Goal: Transaction & Acquisition: Purchase product/service

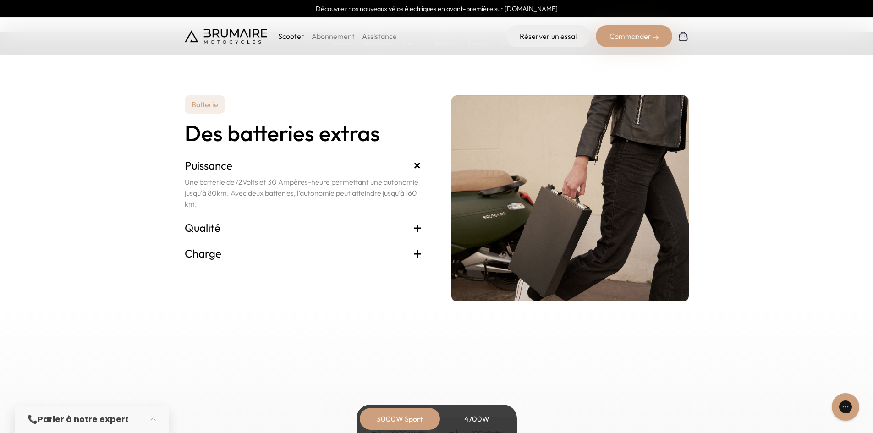
scroll to position [1879, 0]
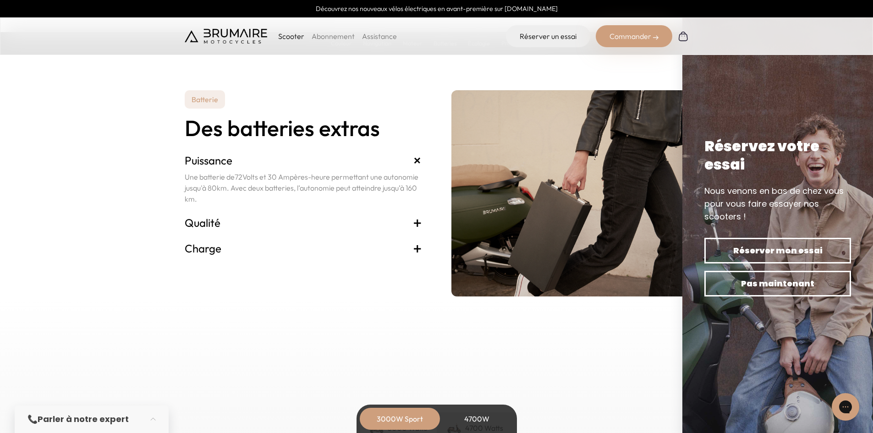
drag, startPoint x: 205, startPoint y: 180, endPoint x: 273, endPoint y: 181, distance: 68.3
click at [273, 181] on p "Une batterie de 72 Volts et 30 Ampères-heure permettant une autonomie jusqu'à 8…" at bounding box center [303, 187] width 237 height 33
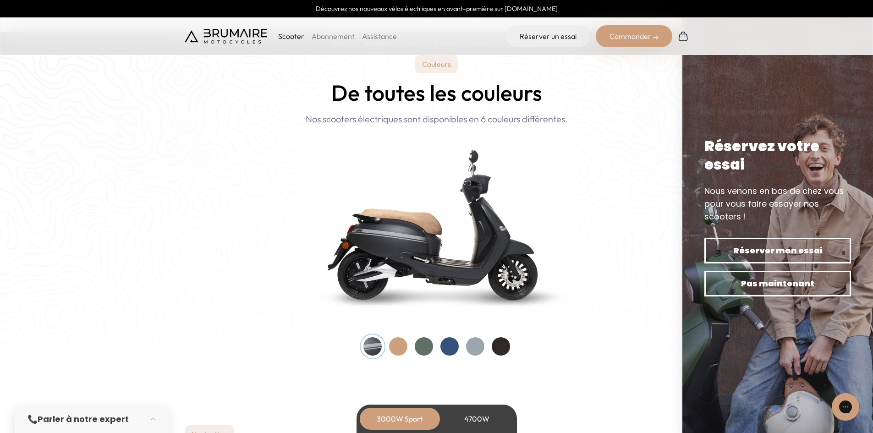
scroll to position [962, 0]
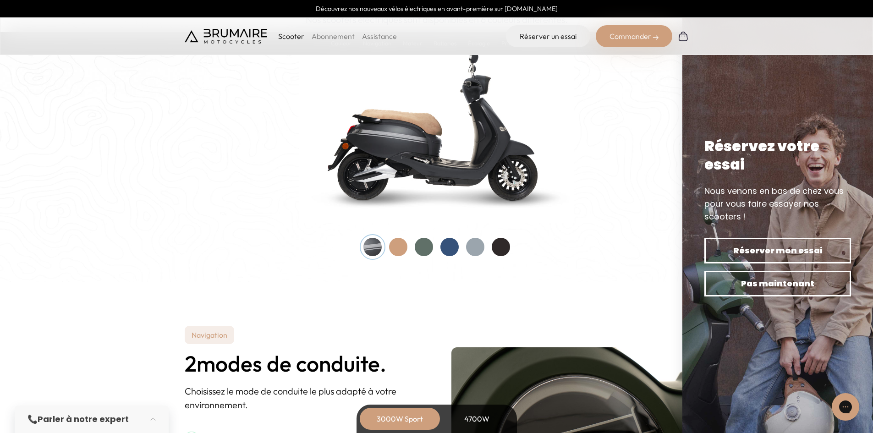
click at [398, 249] on div at bounding box center [398, 247] width 18 height 18
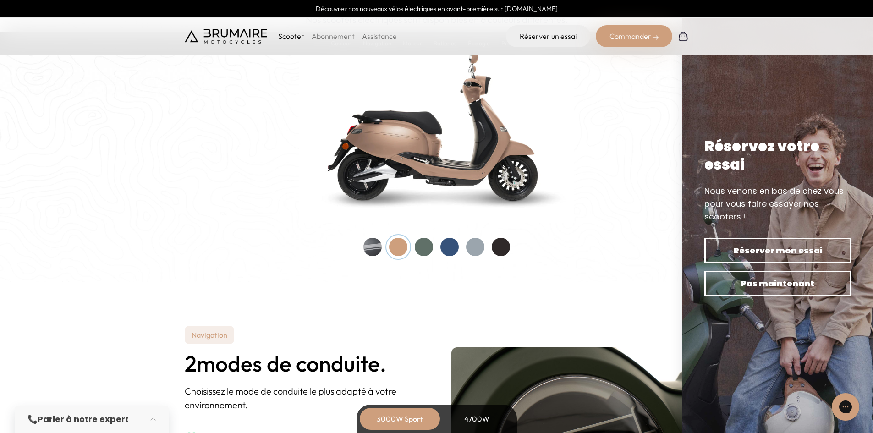
click at [424, 247] on div at bounding box center [424, 247] width 18 height 18
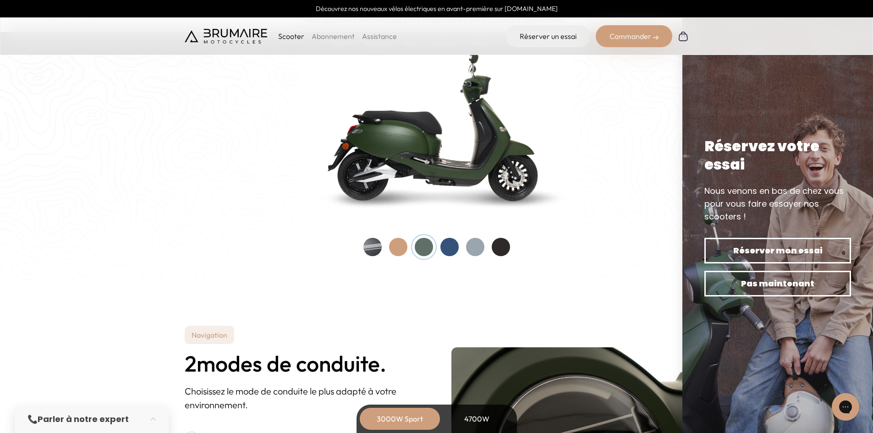
click at [454, 247] on div at bounding box center [449, 247] width 18 height 18
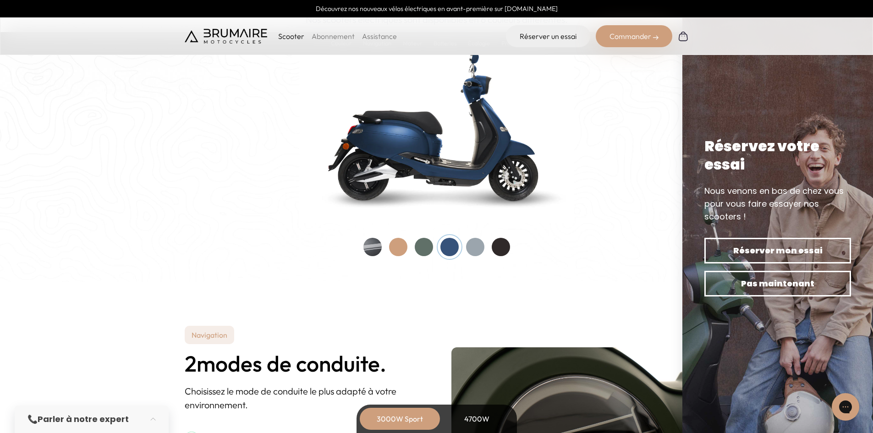
click at [477, 249] on div at bounding box center [475, 247] width 18 height 18
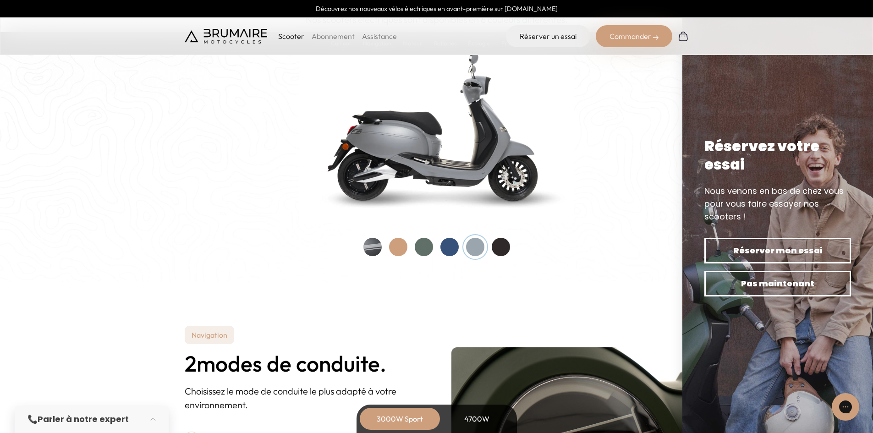
click at [509, 247] on div at bounding box center [501, 247] width 18 height 18
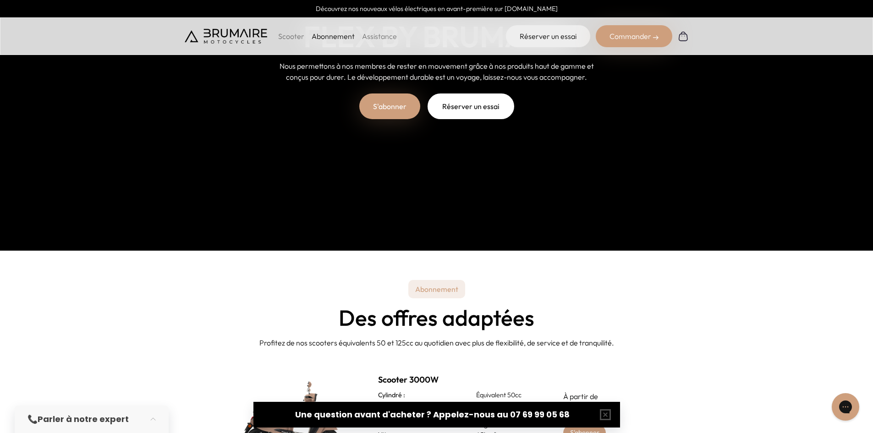
scroll to position [183, 0]
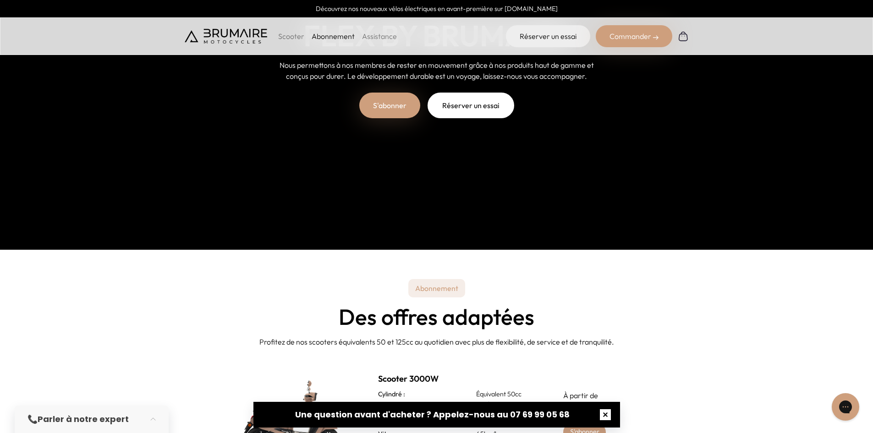
click at [608, 416] on button "button" at bounding box center [605, 414] width 29 height 29
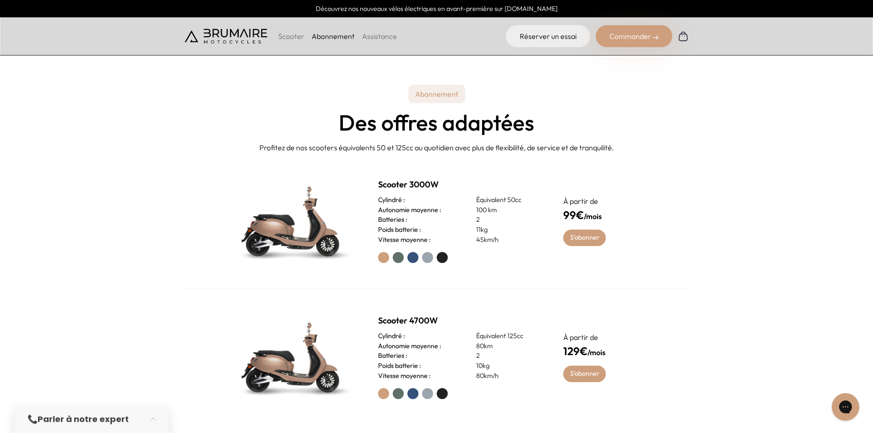
scroll to position [458, 0]
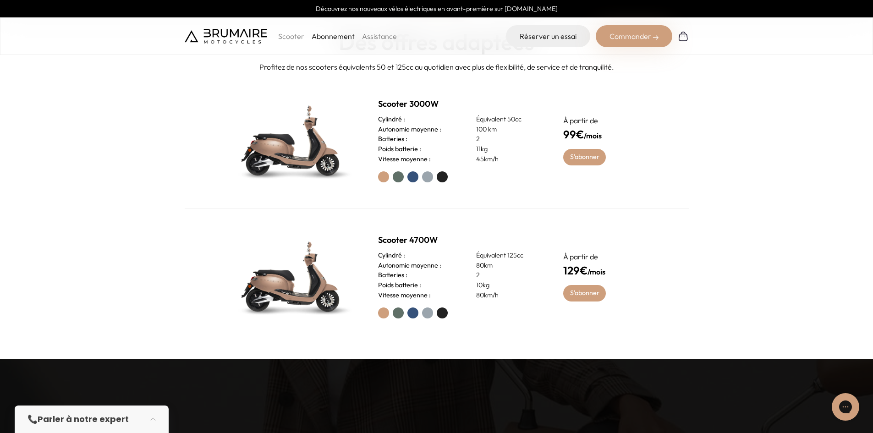
click at [574, 131] on span "99€" at bounding box center [573, 134] width 21 height 14
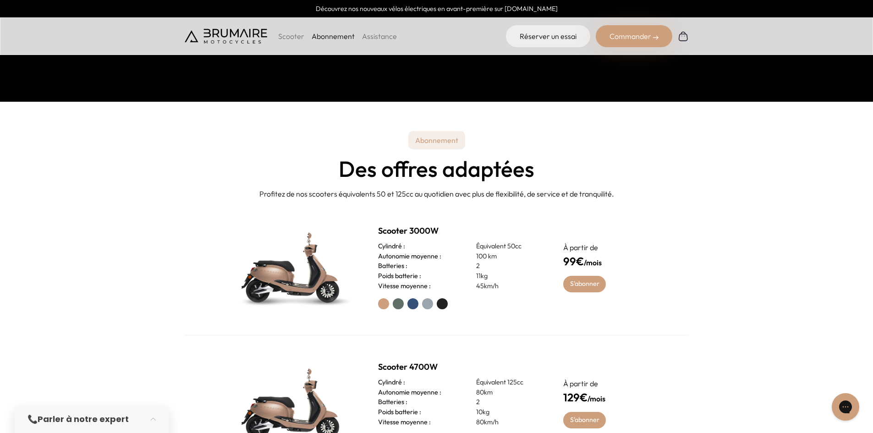
scroll to position [367, 0]
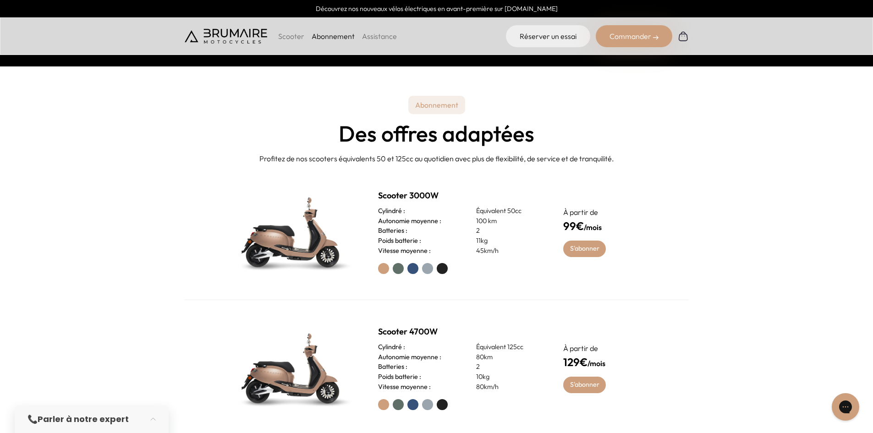
drag, startPoint x: 568, startPoint y: 226, endPoint x: 604, endPoint y: 231, distance: 36.0
click at [604, 231] on h4 "99€ /mois" at bounding box center [604, 226] width 82 height 16
click at [584, 245] on link "S'abonner" at bounding box center [584, 249] width 43 height 16
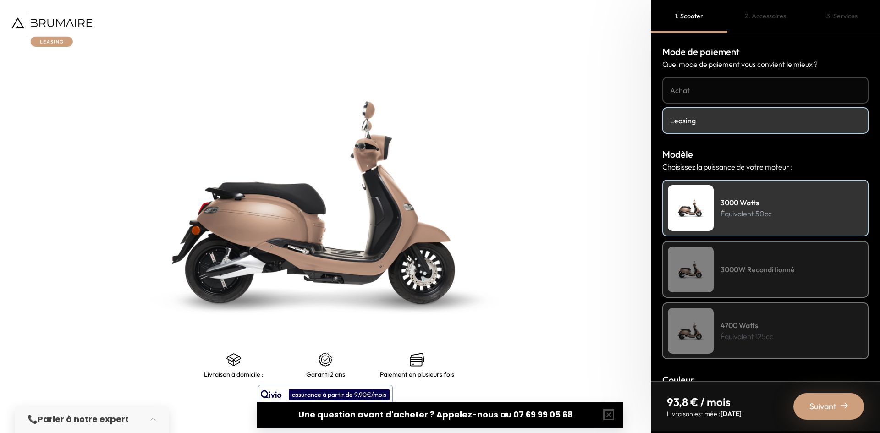
click at [706, 94] on h4 "Achat" at bounding box center [765, 90] width 191 height 11
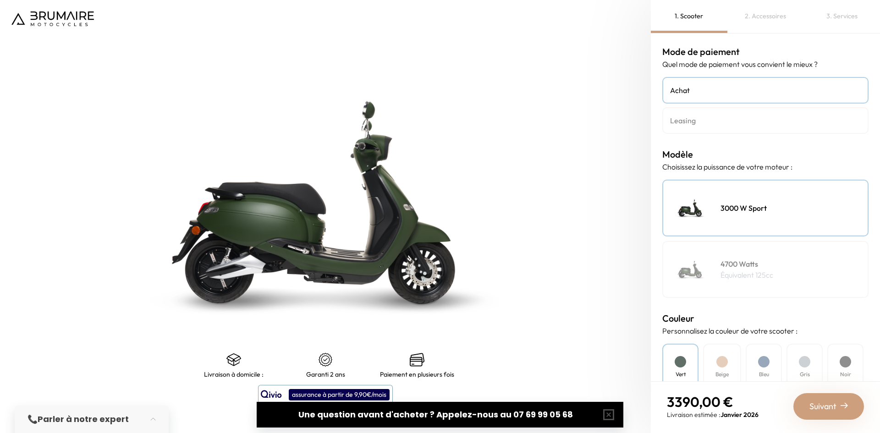
click at [714, 118] on h4 "Leasing" at bounding box center [765, 120] width 191 height 11
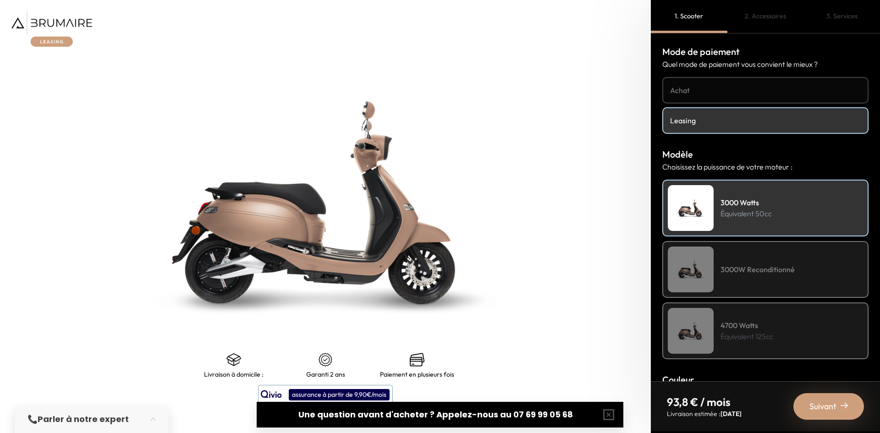
click at [827, 409] on span "Suivant" at bounding box center [822, 406] width 27 height 13
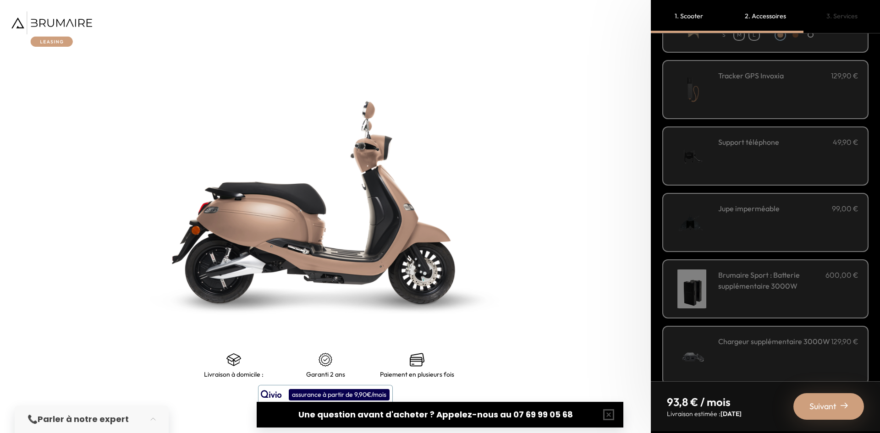
scroll to position [229, 0]
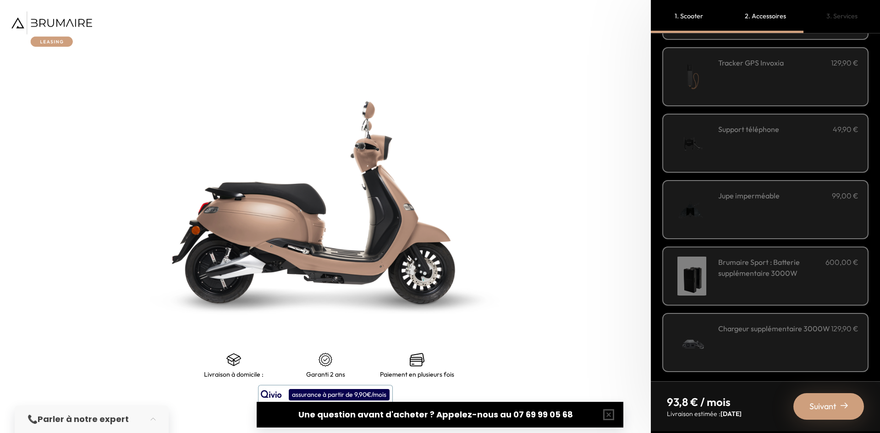
click at [730, 213] on div "Jupe imperméable 99,00 €" at bounding box center [788, 209] width 140 height 39
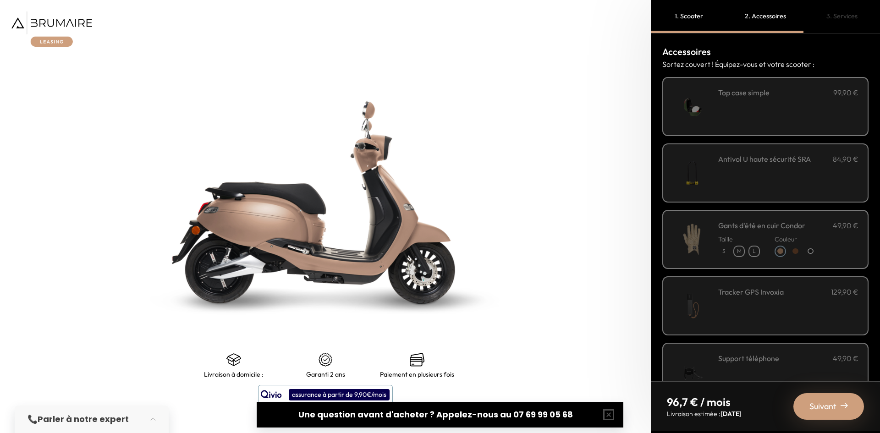
scroll to position [183, 0]
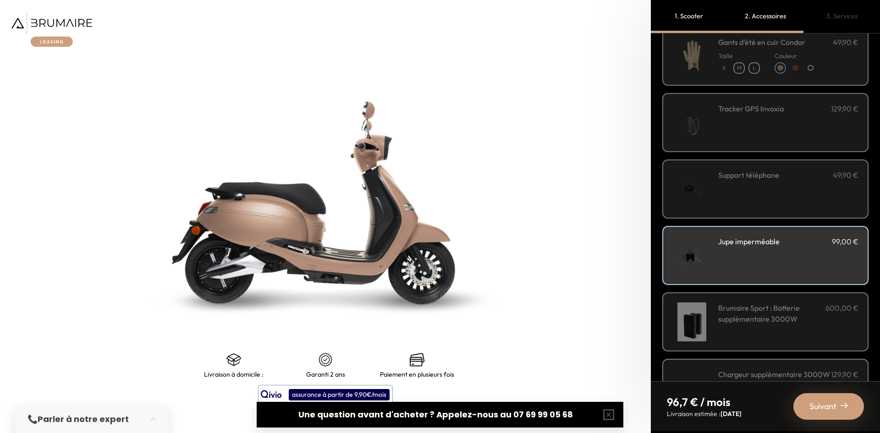
click at [730, 258] on div "Jupe imperméable 99,00 €" at bounding box center [788, 255] width 140 height 39
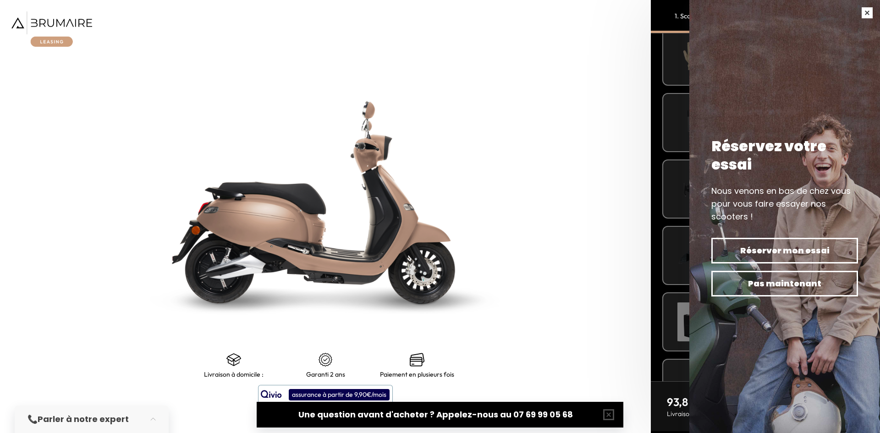
click at [868, 8] on button "button" at bounding box center [867, 13] width 26 height 26
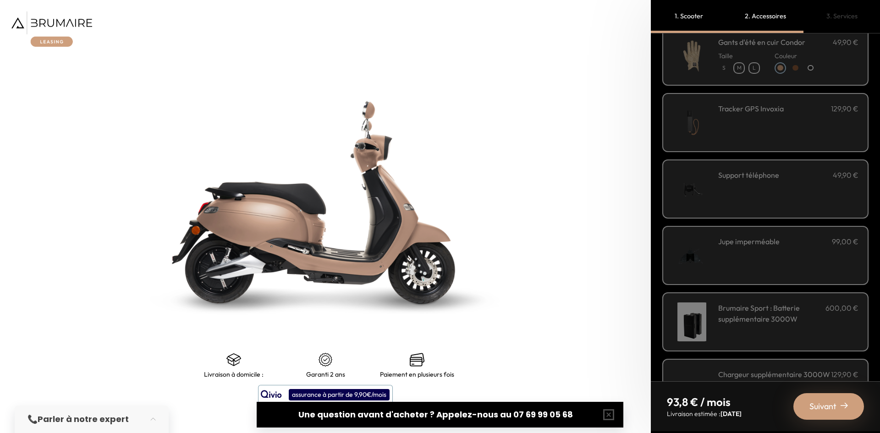
click at [735, 248] on div "Jupe imperméable 99,00 €" at bounding box center [788, 255] width 140 height 39
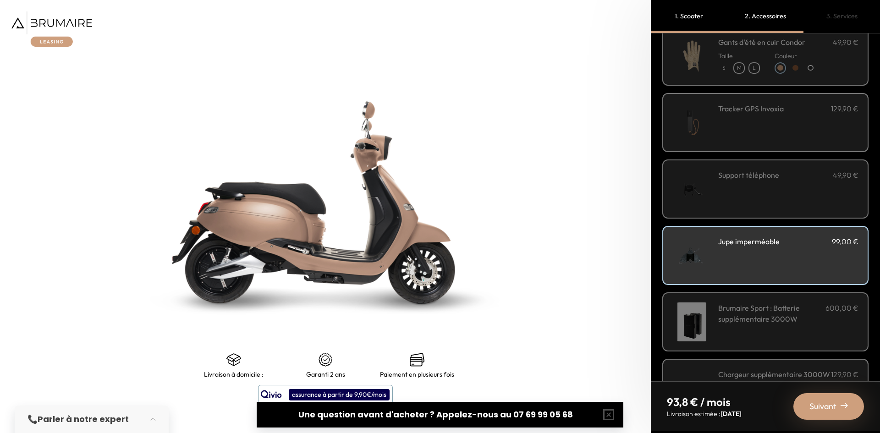
click at [743, 250] on div "Jupe imperméable 99,00 €" at bounding box center [788, 255] width 140 height 39
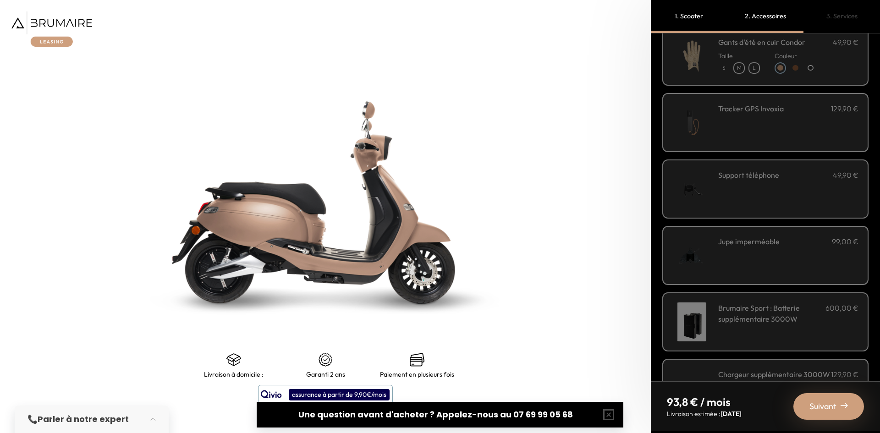
click at [743, 250] on div "Jupe imperméable 99,00 €" at bounding box center [788, 255] width 140 height 39
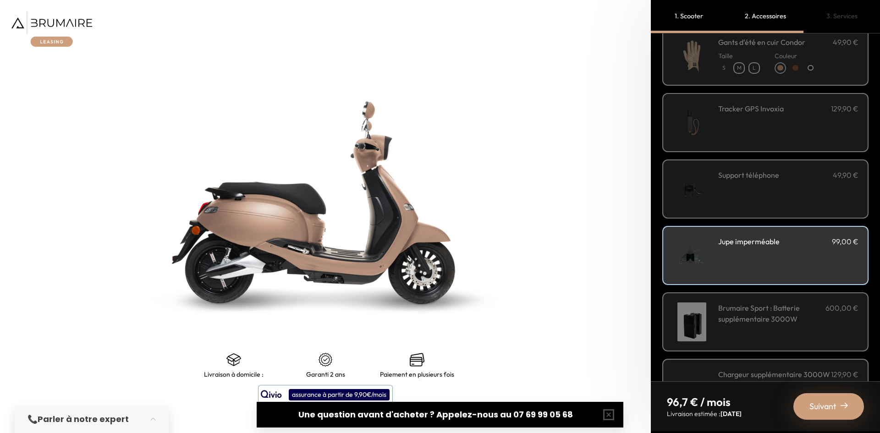
scroll to position [231, 0]
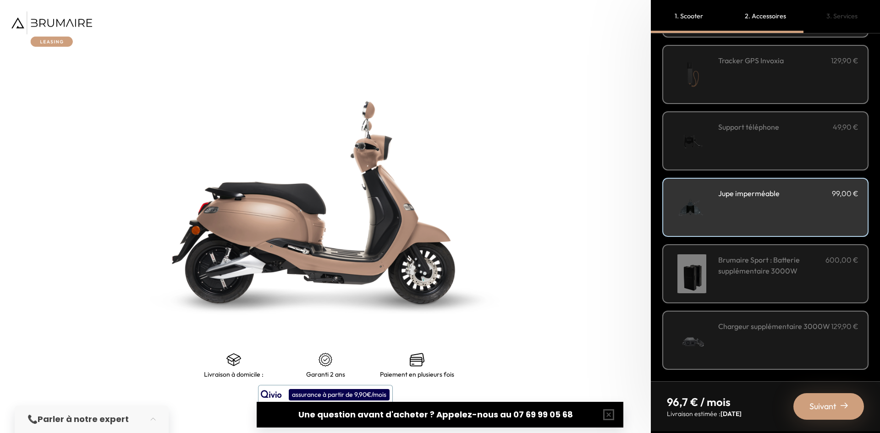
click at [832, 409] on span "Suivant" at bounding box center [822, 406] width 27 height 13
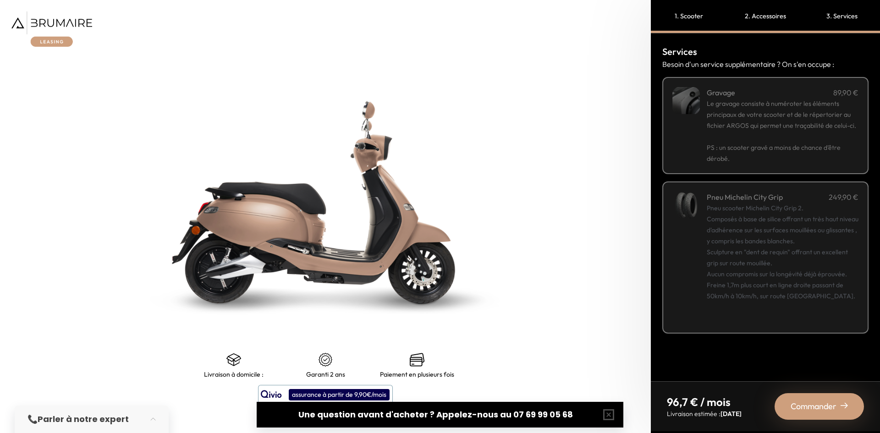
click at [814, 409] on span "Commander" at bounding box center [814, 406] width 46 height 13
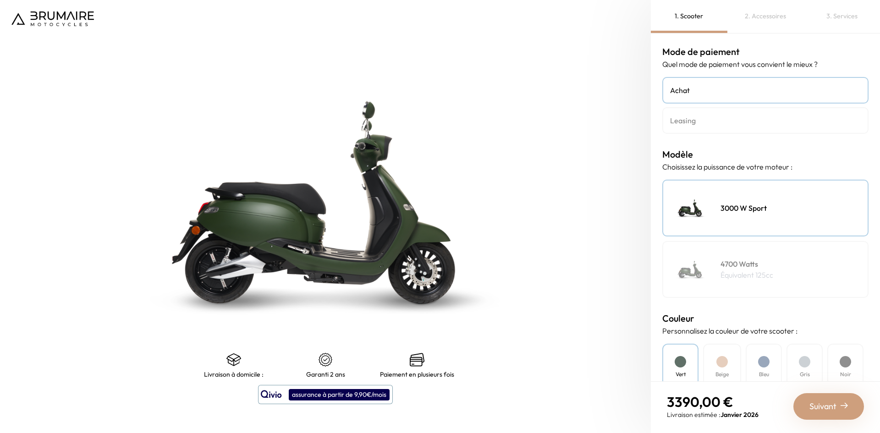
scroll to position [92, 0]
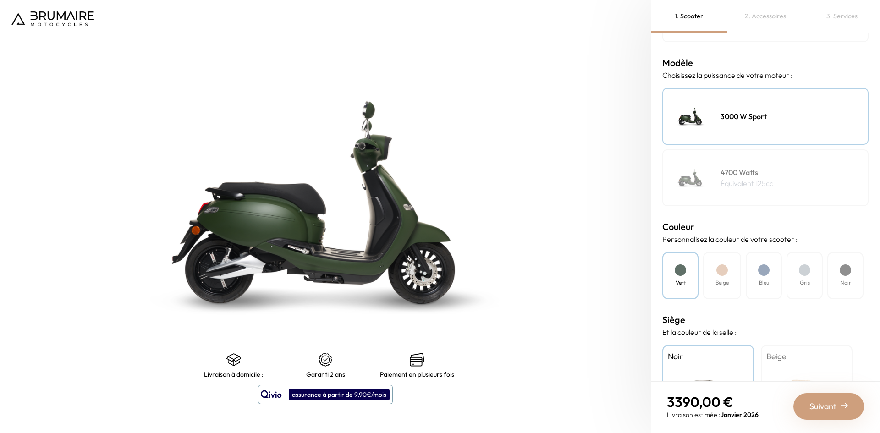
click at [727, 276] on div "Beige" at bounding box center [722, 275] width 38 height 47
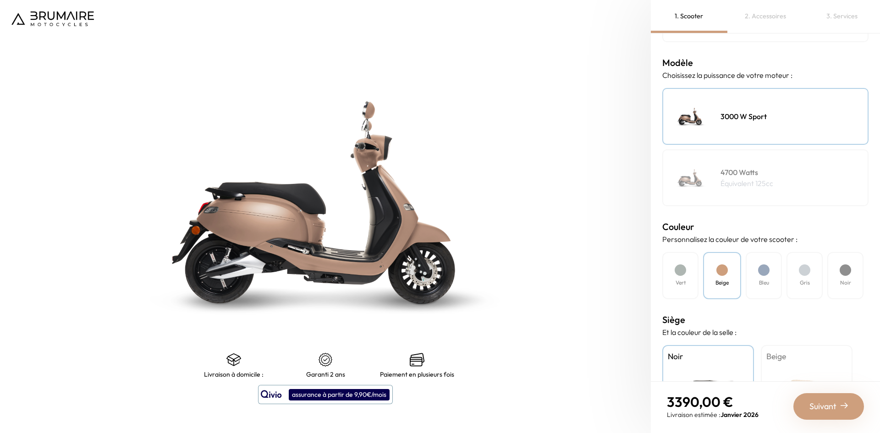
click at [769, 283] on h4 "Bleu" at bounding box center [764, 283] width 10 height 8
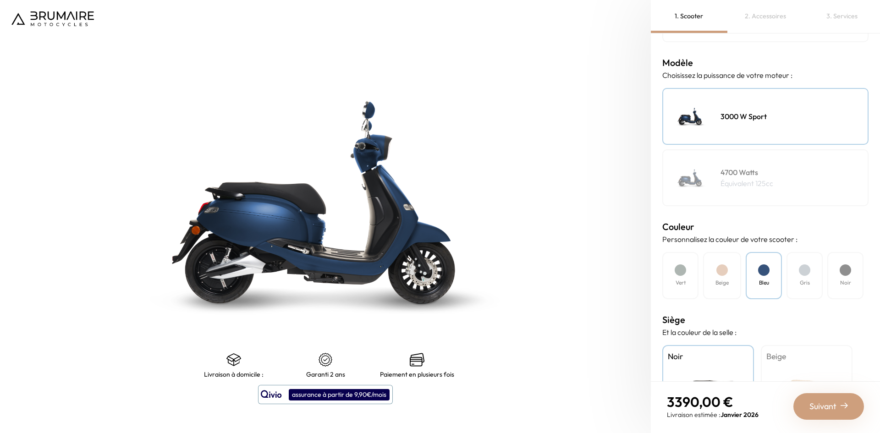
click at [792, 275] on div "Gris" at bounding box center [804, 275] width 36 height 47
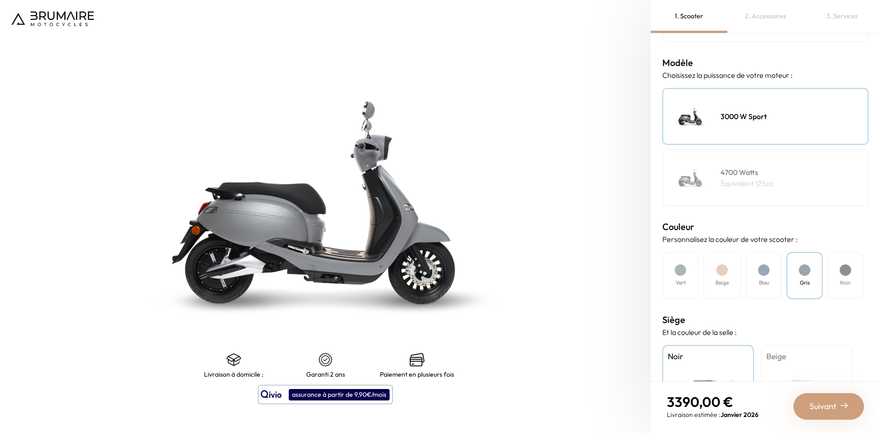
click at [763, 275] on div at bounding box center [763, 269] width 11 height 11
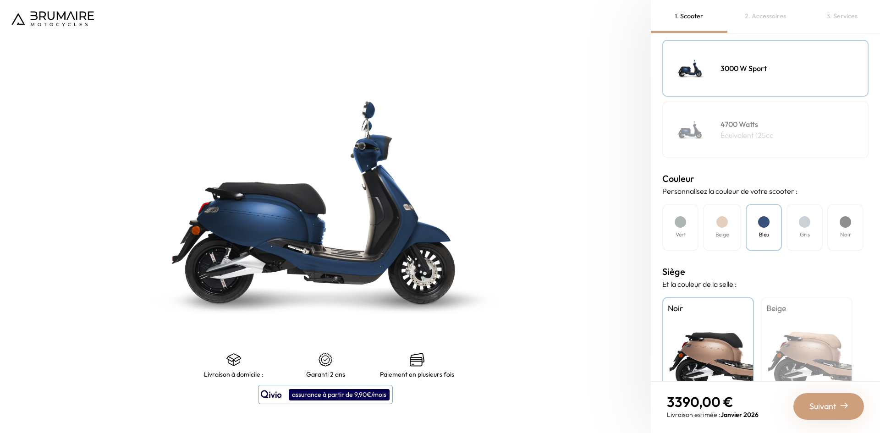
scroll to position [181, 0]
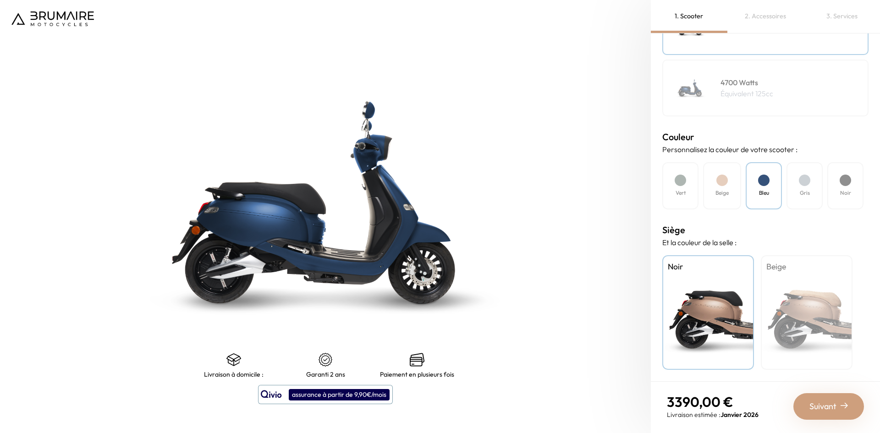
click at [824, 291] on div "Beige" at bounding box center [807, 312] width 92 height 115
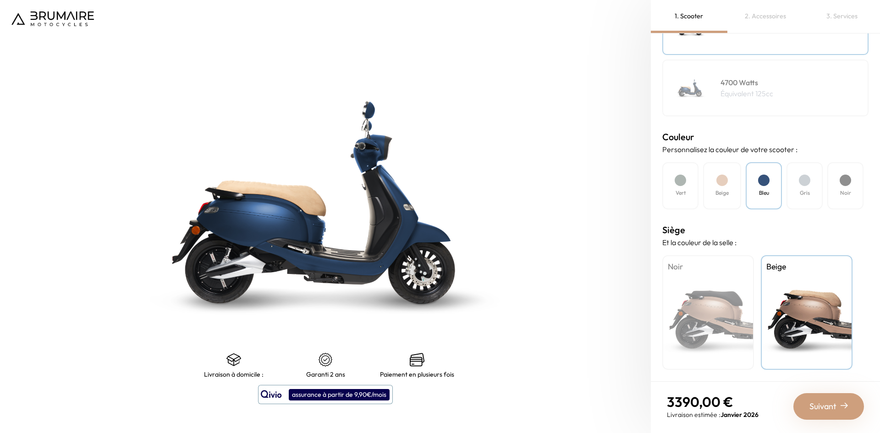
click at [729, 298] on div "Noir" at bounding box center [708, 312] width 92 height 115
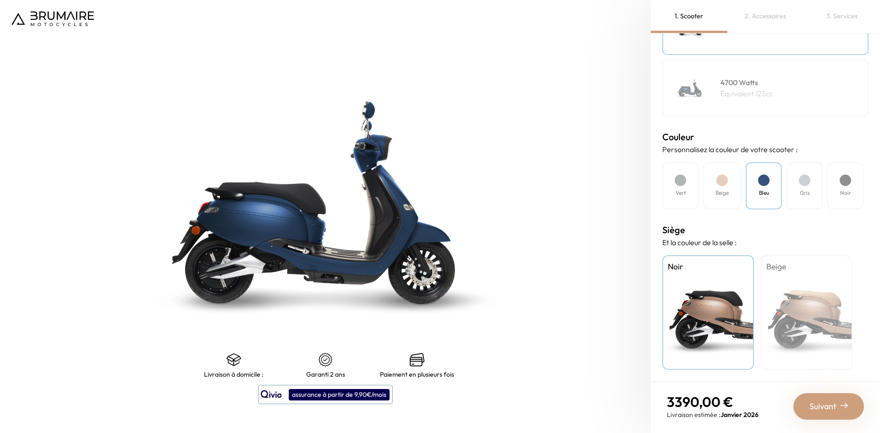
click at [783, 307] on div "Beige" at bounding box center [807, 312] width 92 height 115
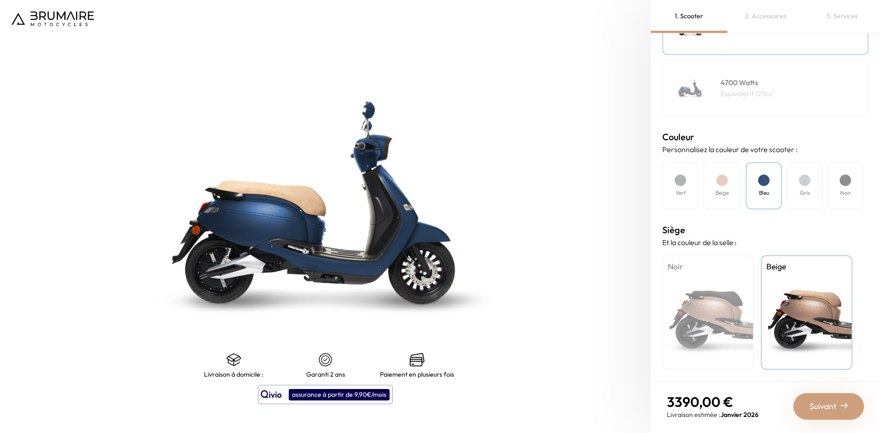
click at [729, 308] on div "Noir" at bounding box center [708, 312] width 92 height 115
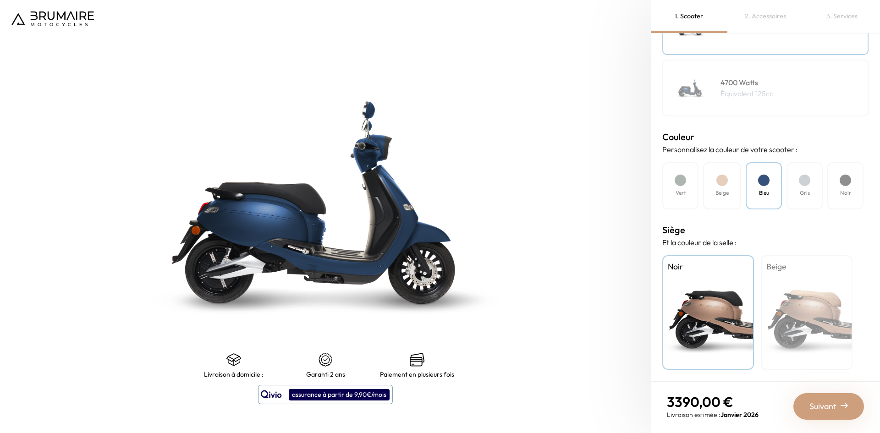
click at [840, 398] on div "Suivant" at bounding box center [828, 406] width 71 height 27
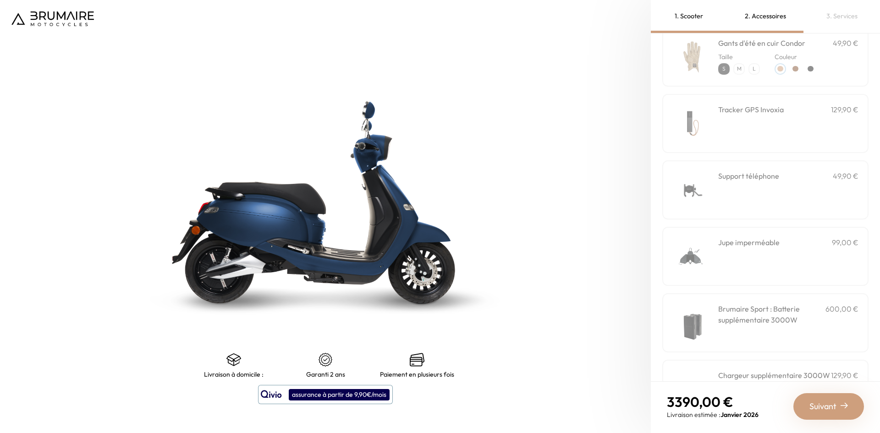
scroll to position [183, 0]
click at [749, 256] on div "Jupe imperméable 99,00 €" at bounding box center [788, 255] width 140 height 39
click at [839, 405] on div "Suivant" at bounding box center [828, 406] width 71 height 27
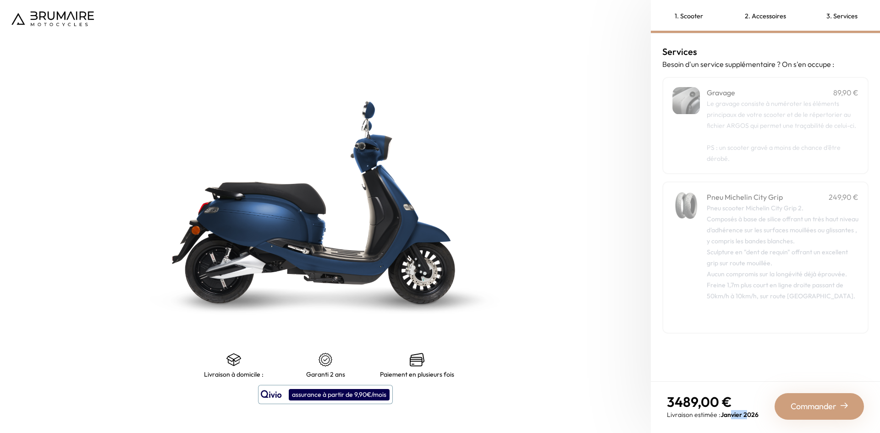
drag, startPoint x: 731, startPoint y: 414, endPoint x: 748, endPoint y: 414, distance: 17.4
click at [748, 414] on span "Janvier 2026" at bounding box center [739, 415] width 38 height 8
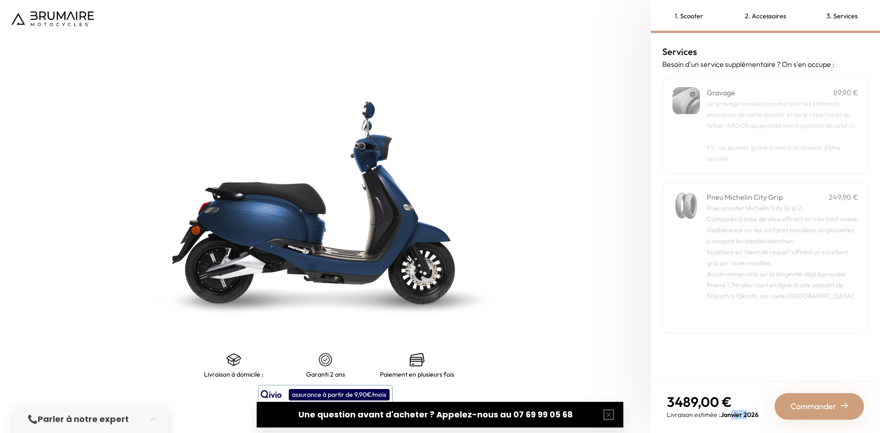
scroll to position [0, 0]
click at [808, 403] on span "Commander" at bounding box center [814, 406] width 46 height 13
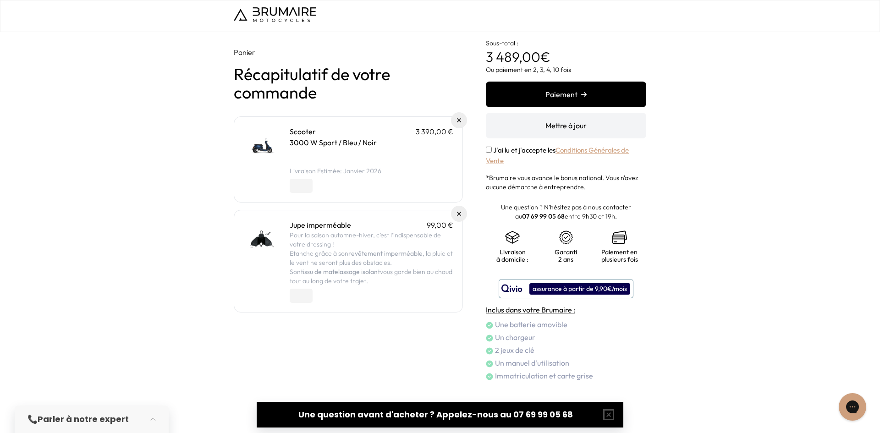
click at [585, 99] on button "Paiement" at bounding box center [566, 95] width 160 height 26
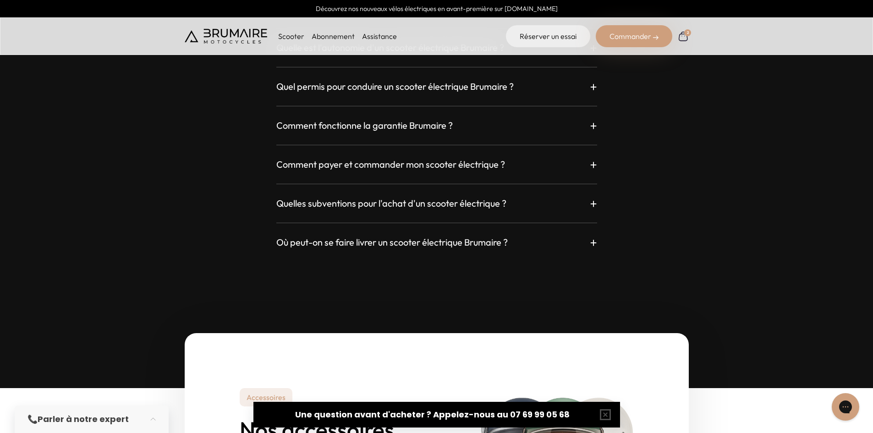
scroll to position [2889, 0]
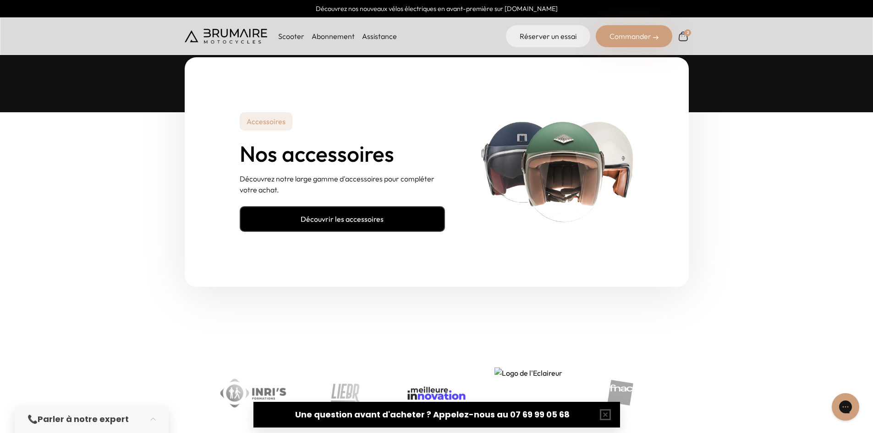
click at [408, 224] on link "Découvrir les accessoires" at bounding box center [342, 219] width 205 height 26
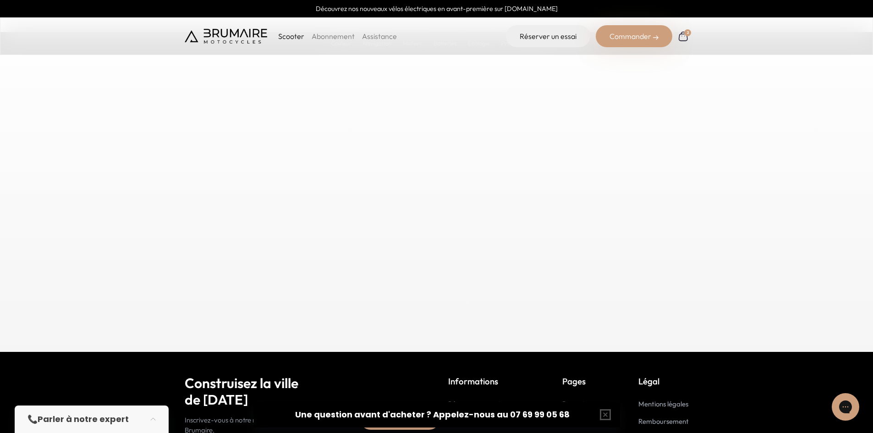
scroll to position [4504, 0]
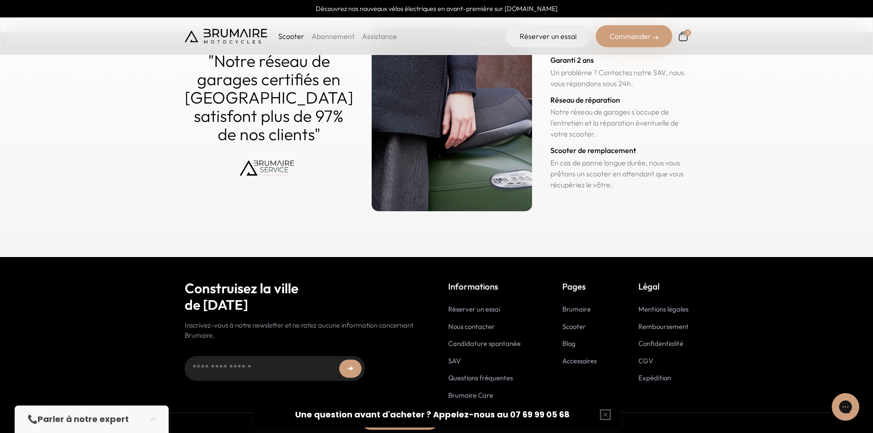
click at [474, 393] on link "Brumaire Care" at bounding box center [470, 395] width 45 height 9
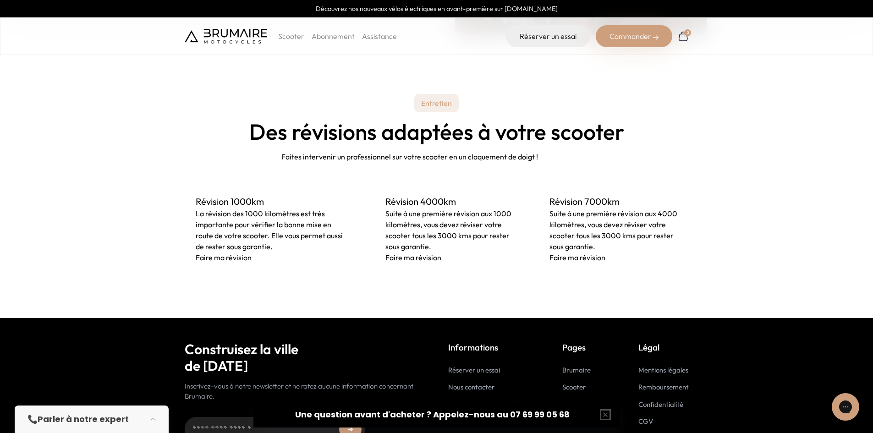
scroll to position [703, 0]
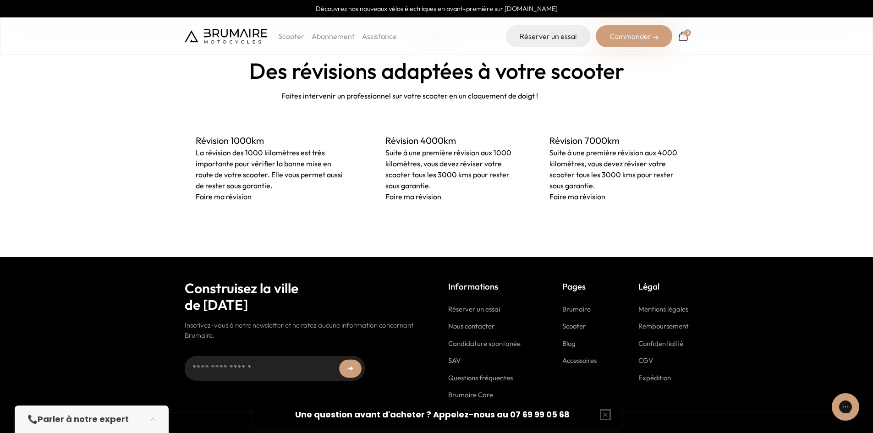
click at [573, 325] on link "Scooter" at bounding box center [573, 326] width 23 height 9
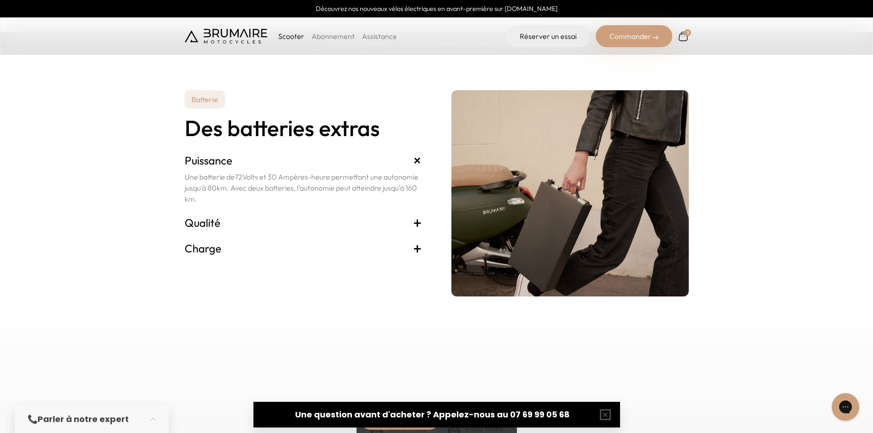
scroll to position [2246, 0]
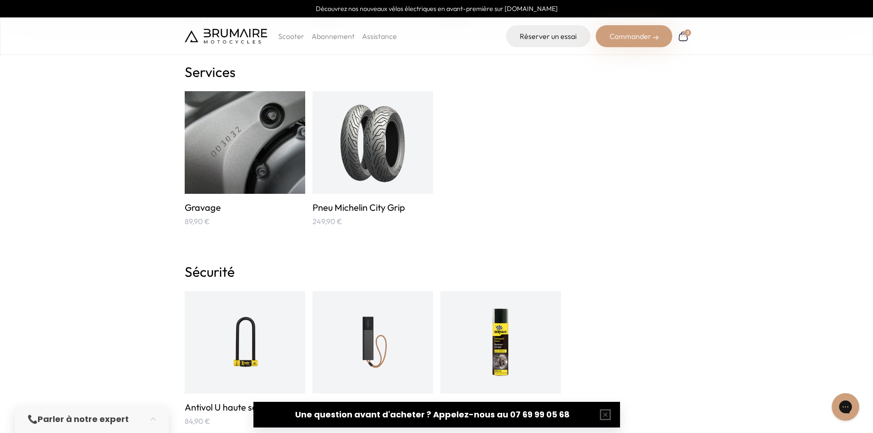
scroll to position [1192, 0]
click at [379, 156] on img at bounding box center [372, 141] width 67 height 81
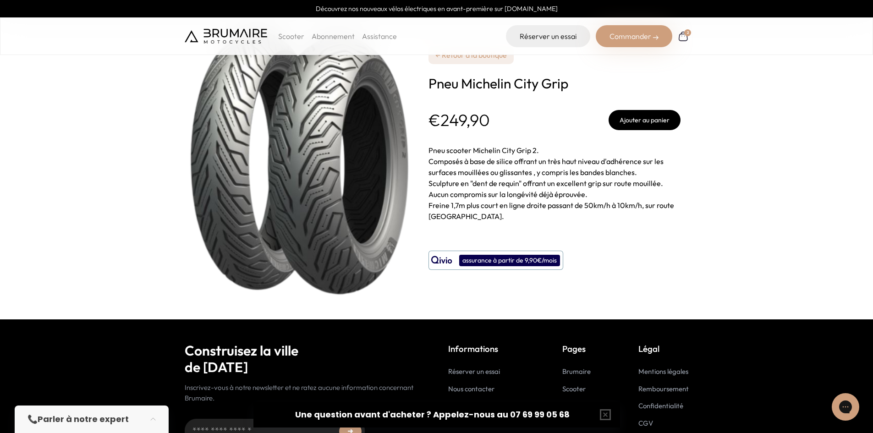
click at [283, 37] on p "Scooter" at bounding box center [291, 36] width 26 height 11
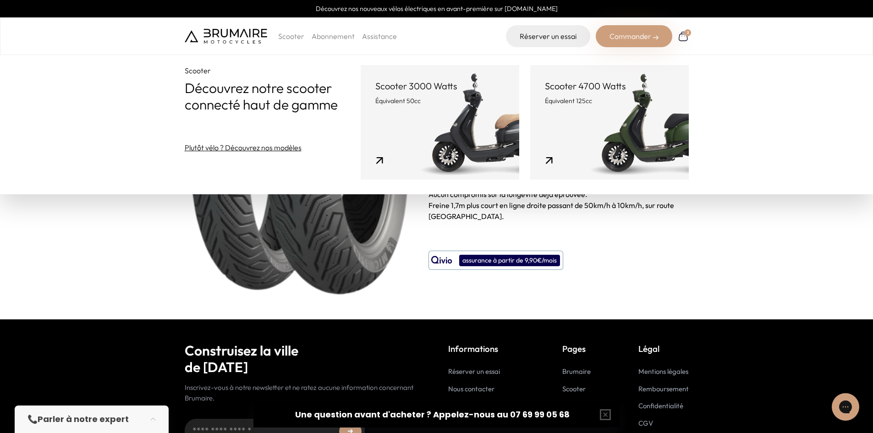
click at [422, 84] on p "Scooter 3000 Watts" at bounding box center [439, 86] width 129 height 13
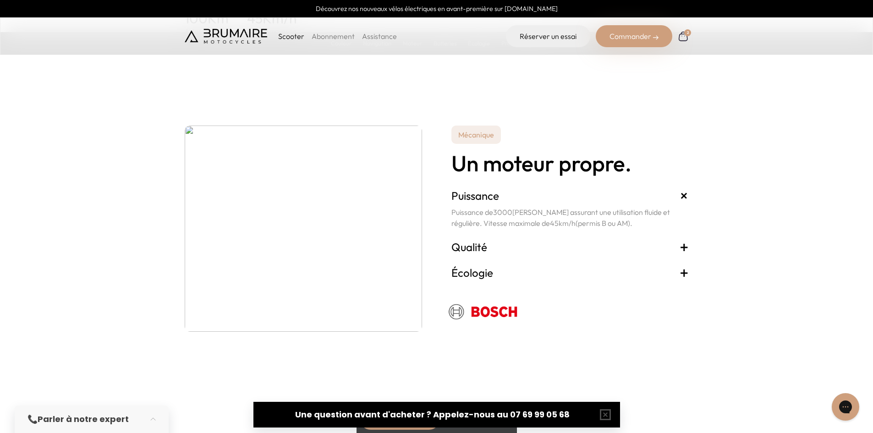
scroll to position [1558, 0]
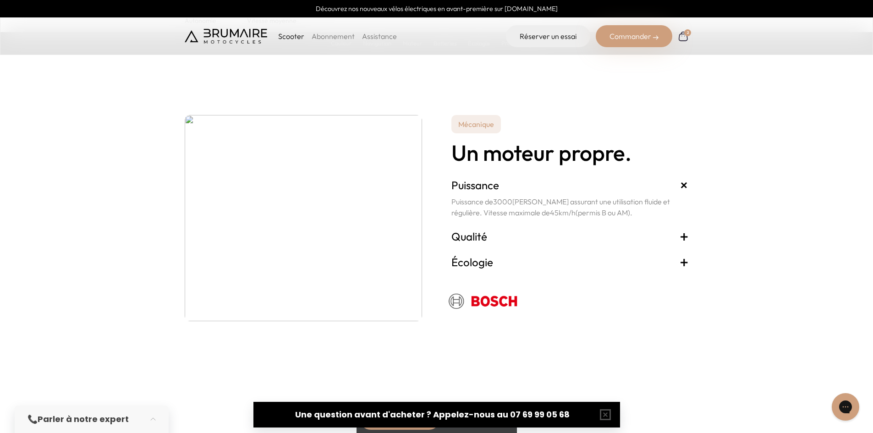
click at [681, 234] on span "+" at bounding box center [684, 236] width 9 height 15
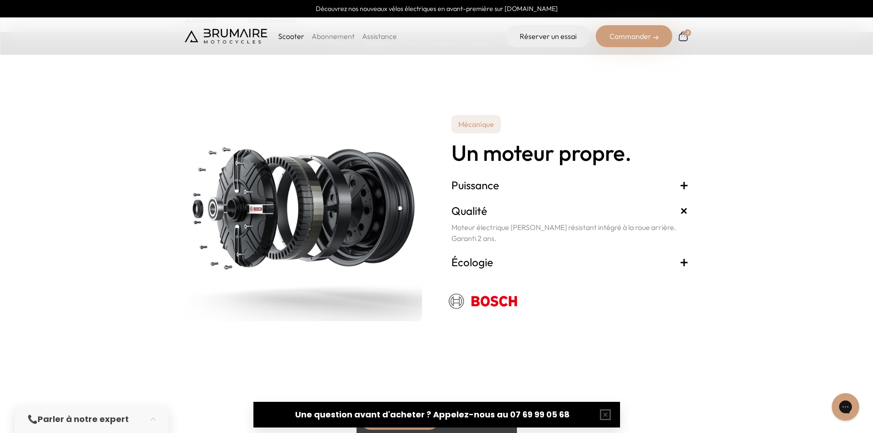
click at [686, 261] on span "+" at bounding box center [684, 262] width 9 height 15
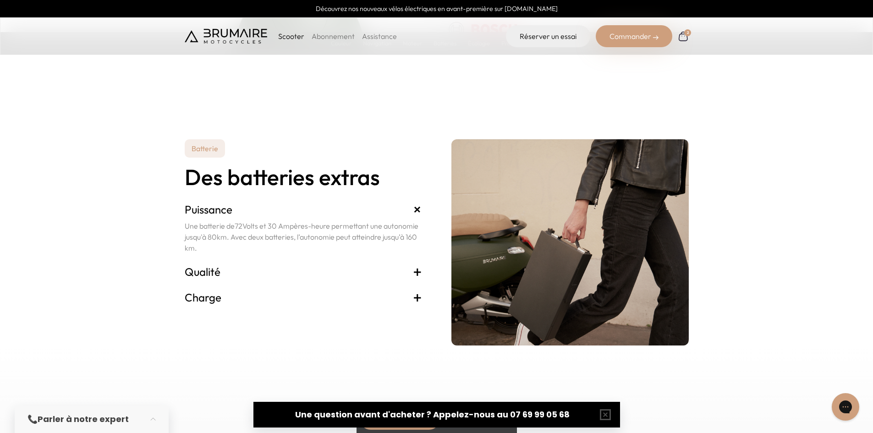
scroll to position [1833, 0]
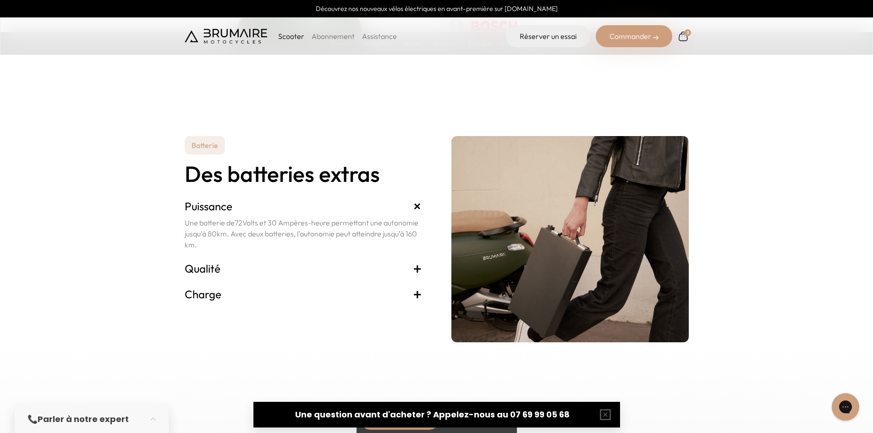
click at [418, 268] on span "+" at bounding box center [417, 268] width 9 height 15
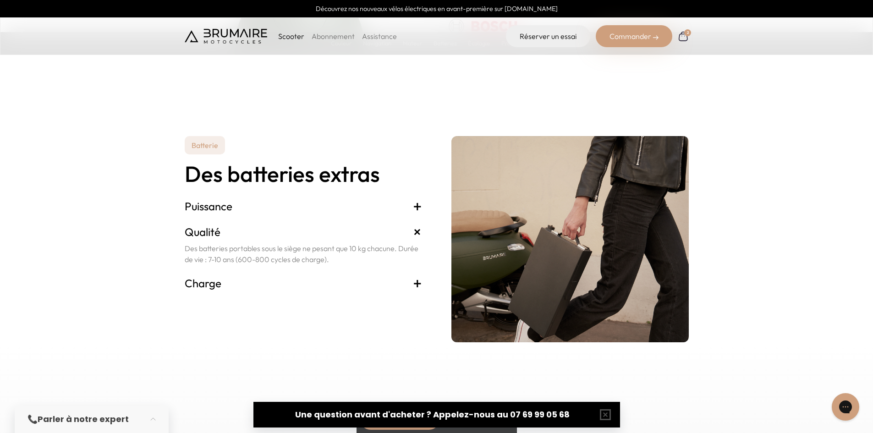
click at [416, 284] on span "+" at bounding box center [417, 283] width 9 height 15
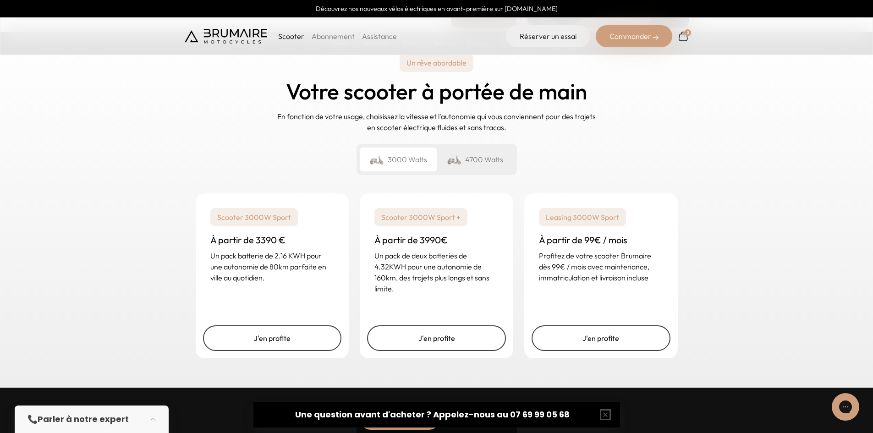
scroll to position [2154, 0]
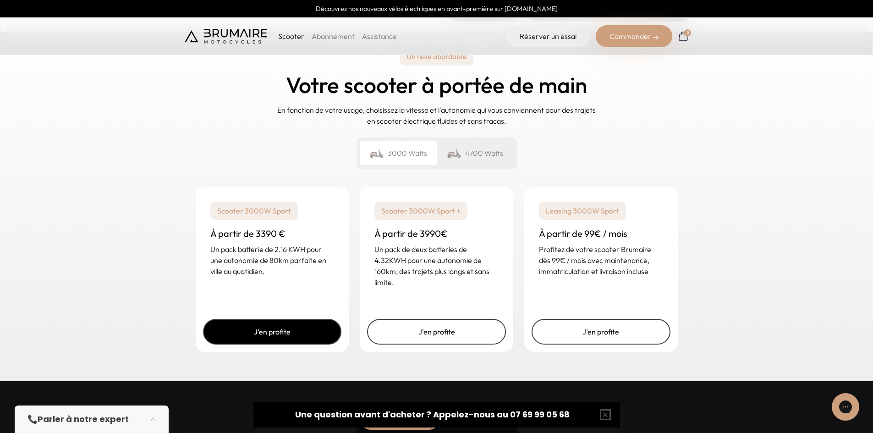
click at [283, 337] on link "J'en profite" at bounding box center [272, 332] width 139 height 26
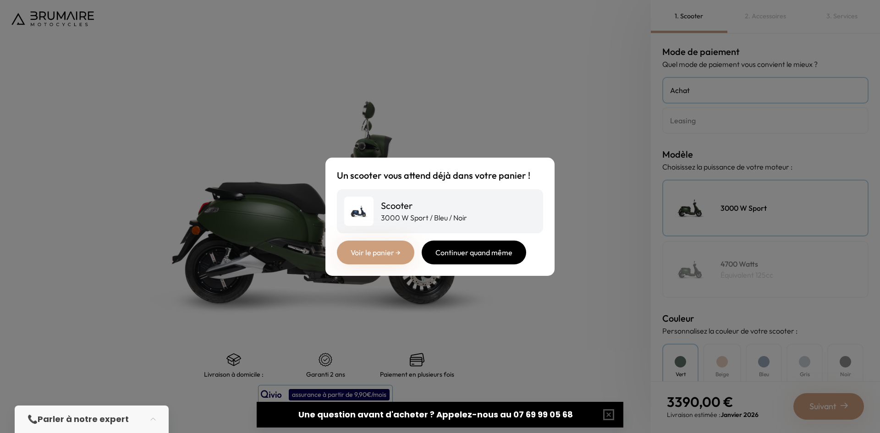
click at [495, 257] on div "Continuer quand même" at bounding box center [474, 253] width 104 height 24
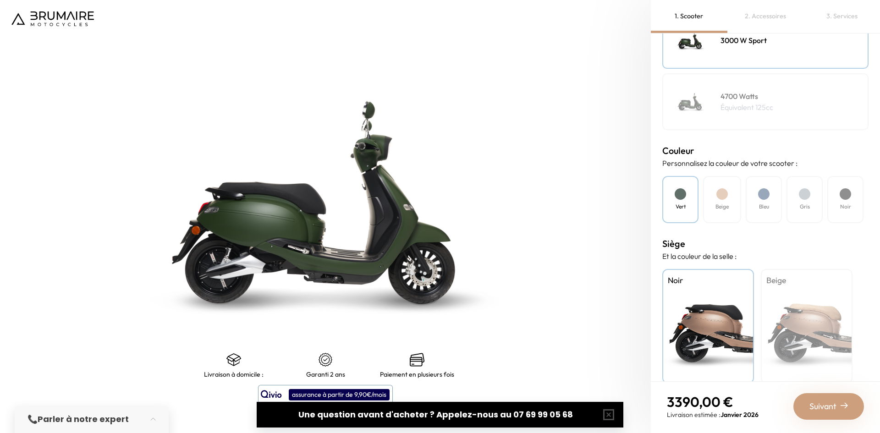
scroll to position [181, 0]
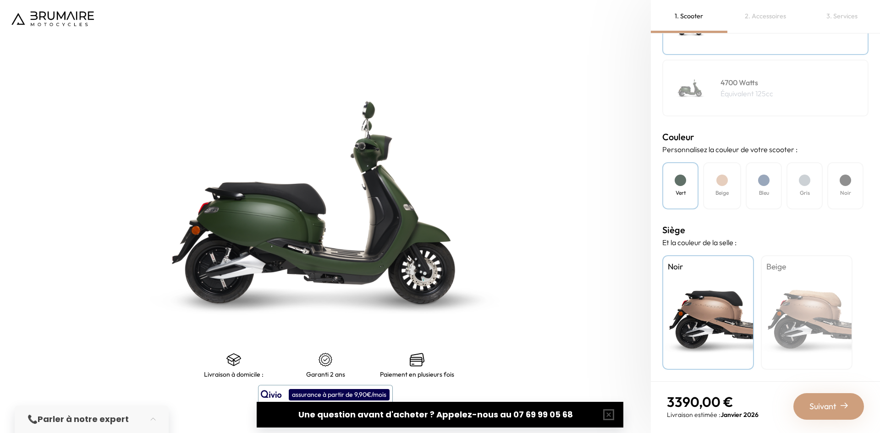
click at [802, 302] on div "Beige" at bounding box center [807, 312] width 92 height 115
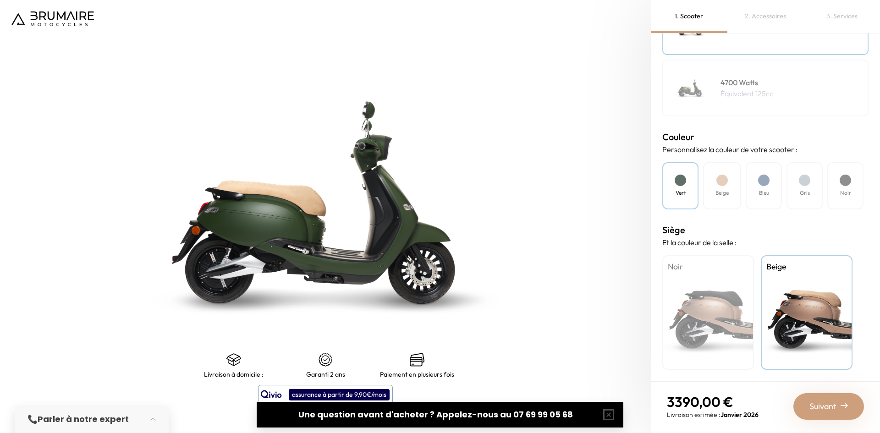
click at [716, 313] on div "Noir" at bounding box center [708, 312] width 92 height 115
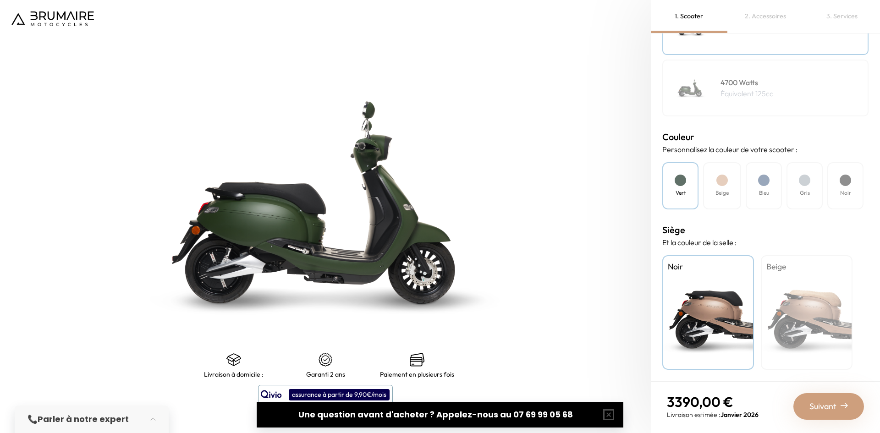
click at [810, 404] on span "Suivant" at bounding box center [822, 406] width 27 height 13
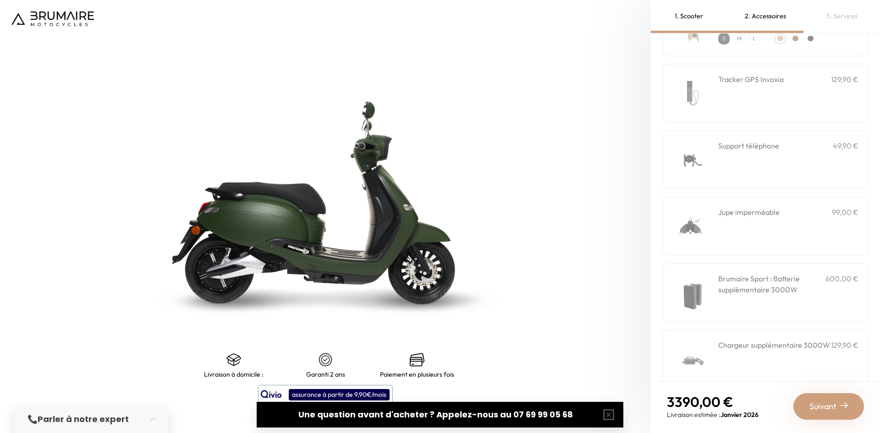
scroll to position [231, 0]
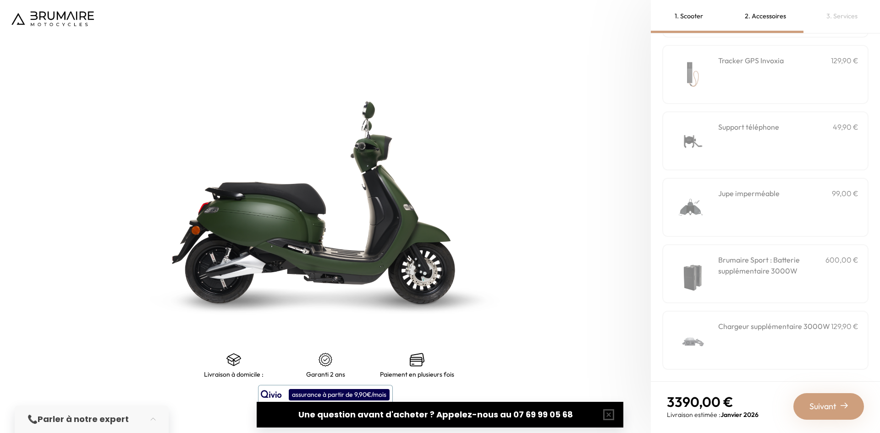
click at [767, 272] on h3 "Brumaire Sport : Batterie supplémentaire 3000W" at bounding box center [771, 265] width 107 height 22
